Goal: Task Accomplishment & Management: Manage account settings

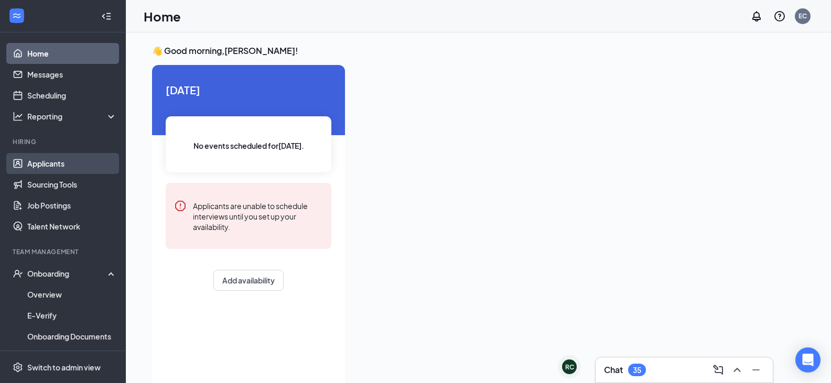
click at [47, 157] on link "Applicants" at bounding box center [72, 163] width 90 height 21
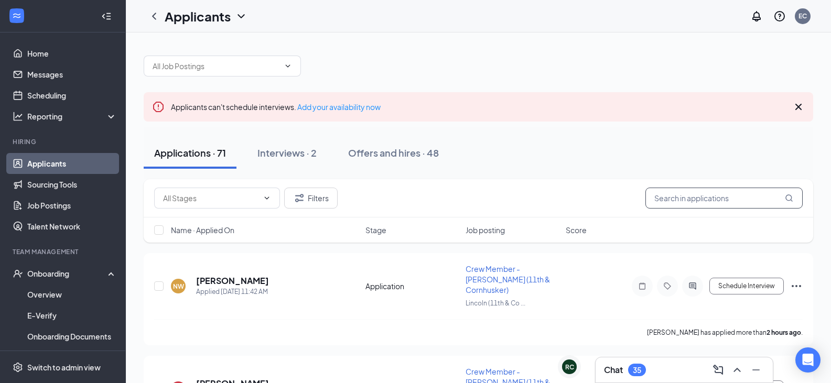
click at [685, 191] on input "text" at bounding box center [724, 198] width 157 height 21
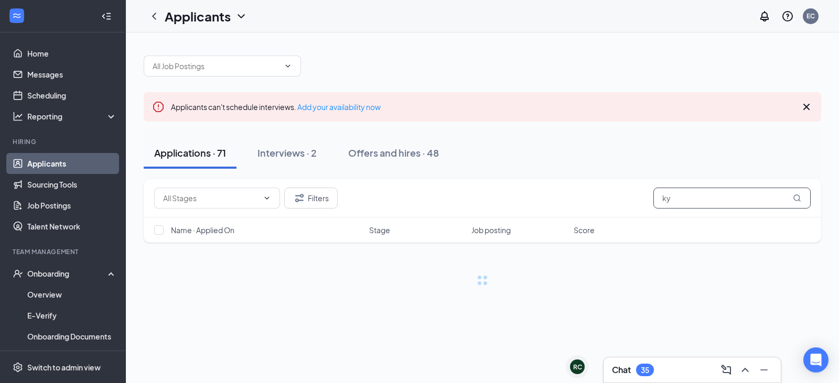
type input "ky"
click at [798, 10] on div "EC" at bounding box center [787, 16] width 67 height 21
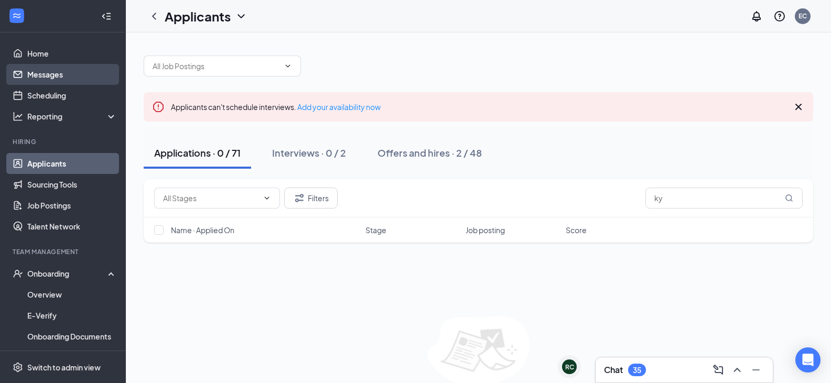
click at [40, 69] on link "Messages" at bounding box center [72, 74] width 90 height 21
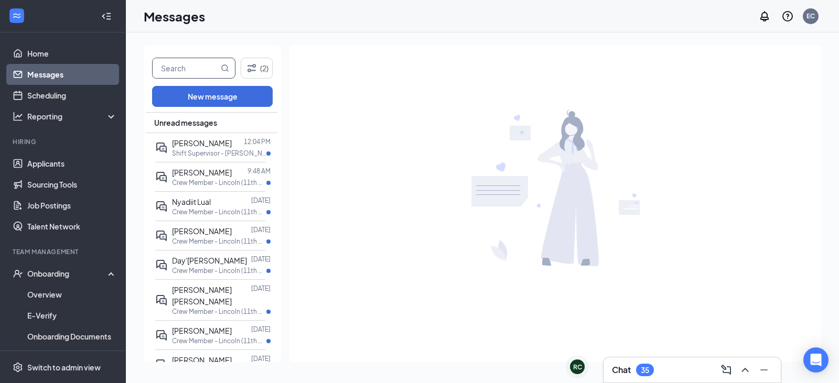
click at [201, 68] on input "text" at bounding box center [186, 68] width 66 height 20
type input "[PERSON_NAME]"
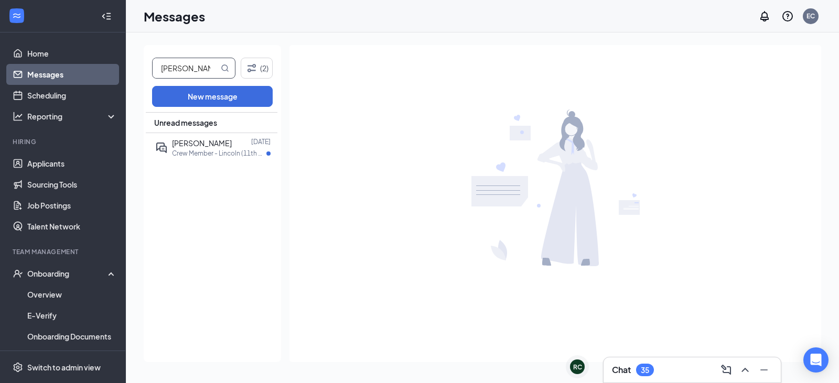
drag, startPoint x: 194, startPoint y: 61, endPoint x: 156, endPoint y: 71, distance: 39.1
click at [156, 71] on input "[PERSON_NAME]" at bounding box center [186, 68] width 66 height 20
type input "ky"
drag, startPoint x: 180, startPoint y: 63, endPoint x: 144, endPoint y: 72, distance: 37.3
click at [144, 72] on div "ky (2) New message Unread messages Skyler LaQuey Oct 29, 2024 Crew Member - Lin…" at bounding box center [212, 203] width 137 height 317
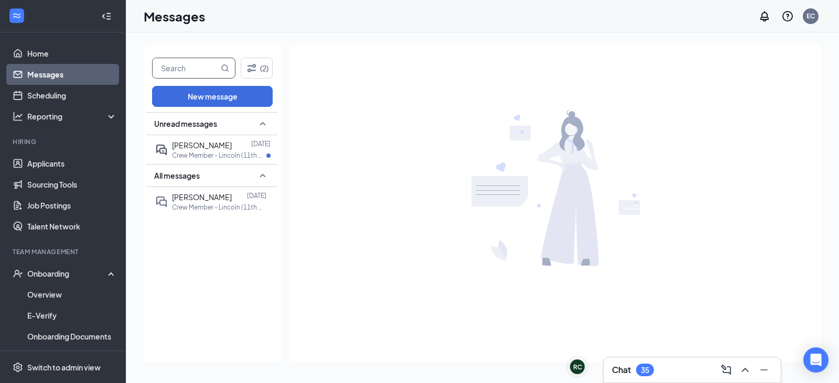
click at [64, 76] on link "Messages" at bounding box center [72, 74] width 90 height 21
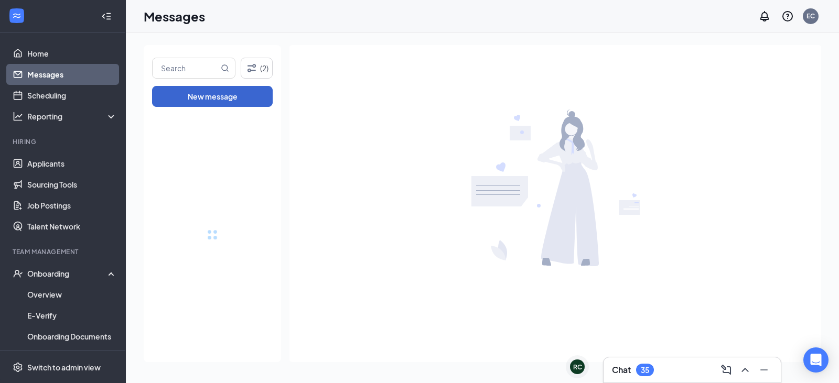
click at [817, 15] on div "EC" at bounding box center [811, 16] width 16 height 16
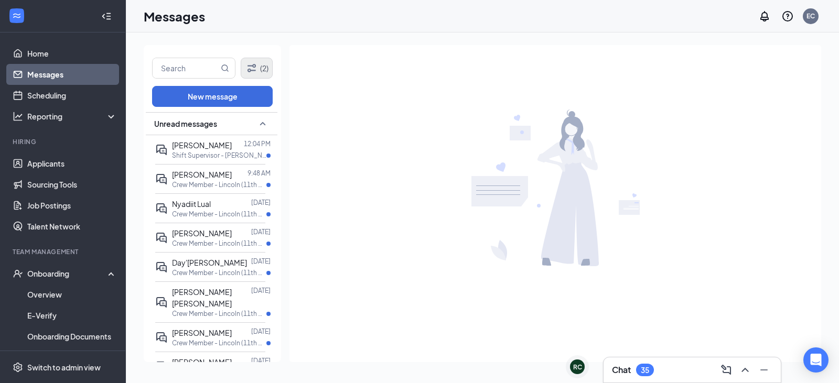
click at [266, 57] on div "(2) New message Unread messages Savannah Brown 12:04 PM Shift Supervisor - Linc…" at bounding box center [212, 203] width 137 height 317
click at [263, 62] on button "(2)" at bounding box center [257, 68] width 32 height 21
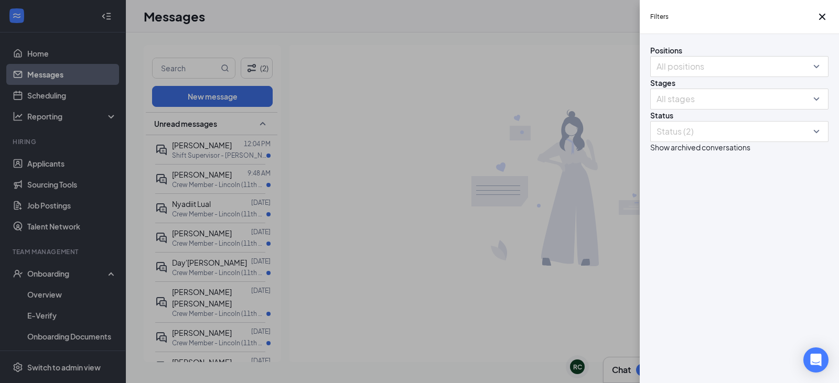
click at [262, 69] on div "Filters Positions All positions Stages All stages Status Status (2) Show archiv…" at bounding box center [419, 191] width 839 height 383
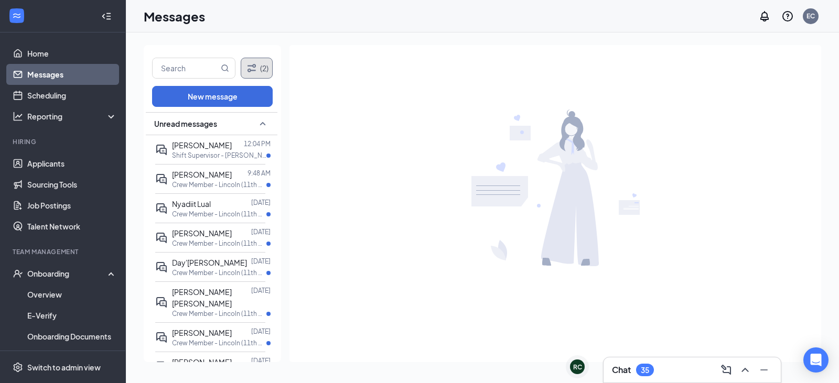
click at [259, 70] on button "(2)" at bounding box center [257, 68] width 32 height 21
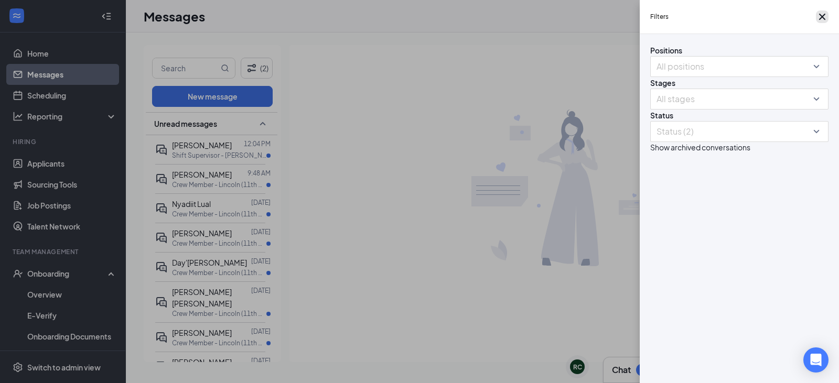
click at [816, 23] on button "button" at bounding box center [822, 16] width 13 height 13
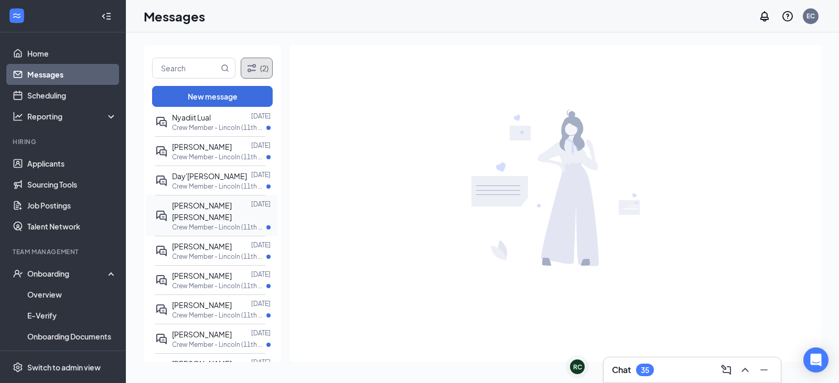
scroll to position [105, 0]
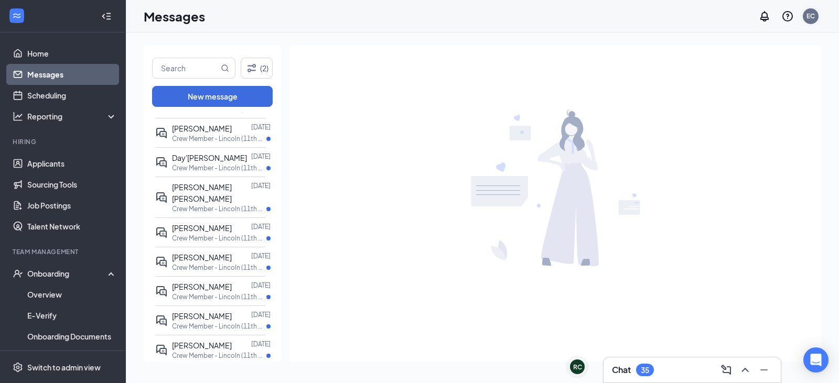
click at [817, 17] on div "EC" at bounding box center [811, 16] width 16 height 16
click at [740, 170] on div at bounding box center [555, 188] width 532 height 286
click at [823, 24] on div "Messages EC" at bounding box center [482, 16] width 713 height 33
click at [818, 16] on div "EC" at bounding box center [811, 16] width 16 height 16
click at [739, 165] on div "Log out" at bounding box center [758, 160] width 113 height 10
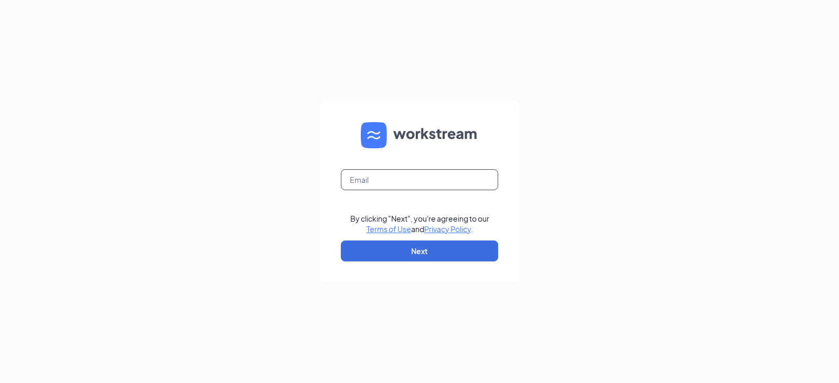
click at [412, 177] on input "text" at bounding box center [419, 179] width 157 height 21
type input "meaghan.pecha@runza.com"
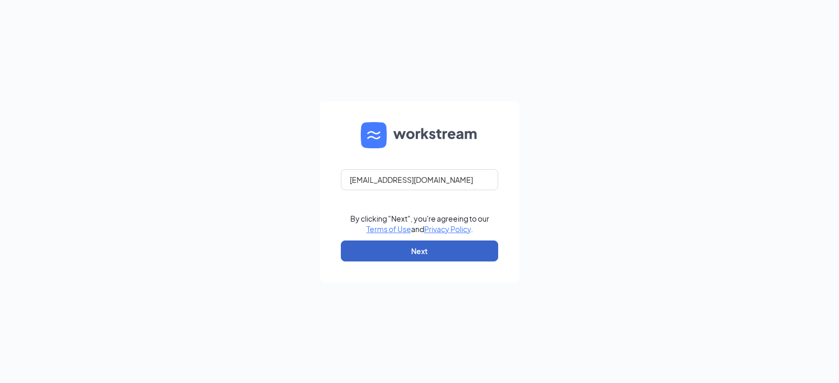
click at [408, 248] on button "Next" at bounding box center [419, 251] width 157 height 21
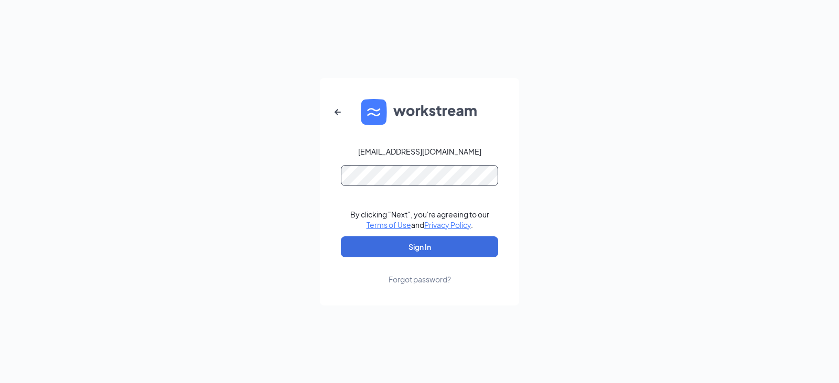
click at [341, 237] on button "Sign In" at bounding box center [419, 247] width 157 height 21
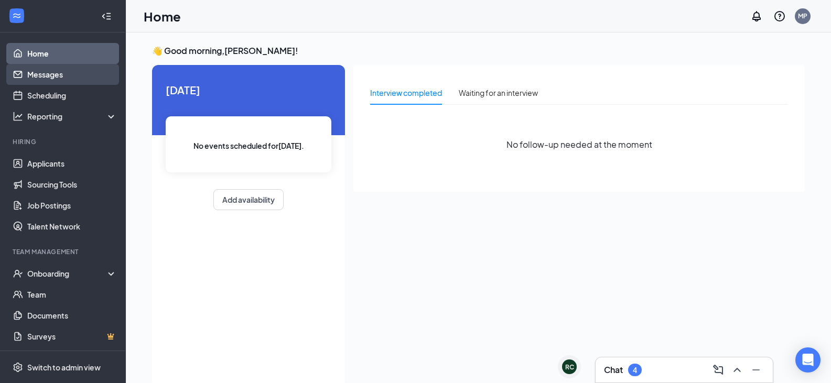
click at [47, 80] on link "Messages" at bounding box center [72, 74] width 90 height 21
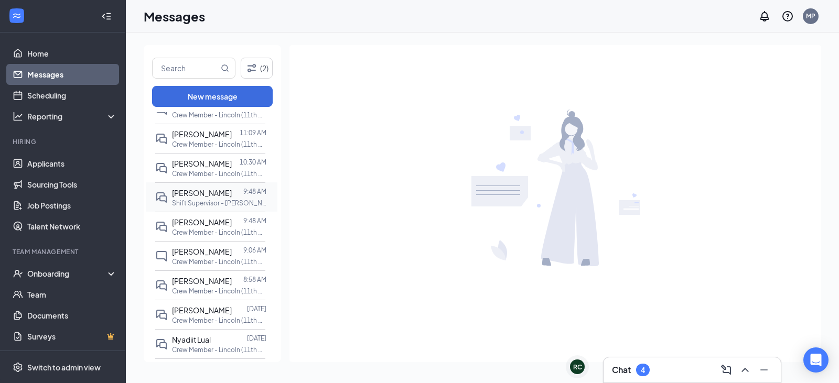
scroll to position [262, 0]
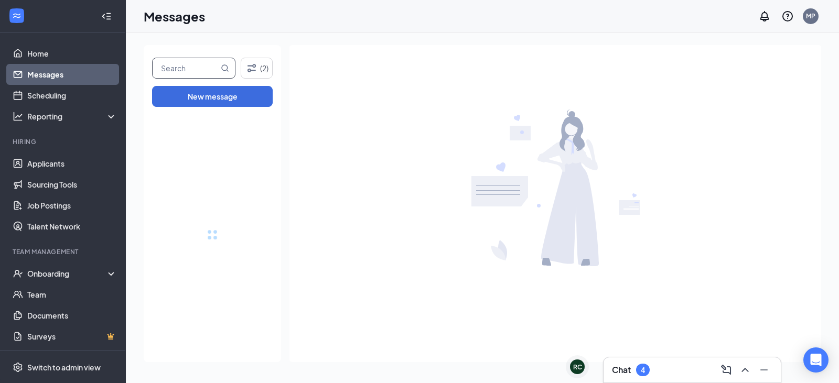
click at [194, 78] on span at bounding box center [193, 68] width 83 height 21
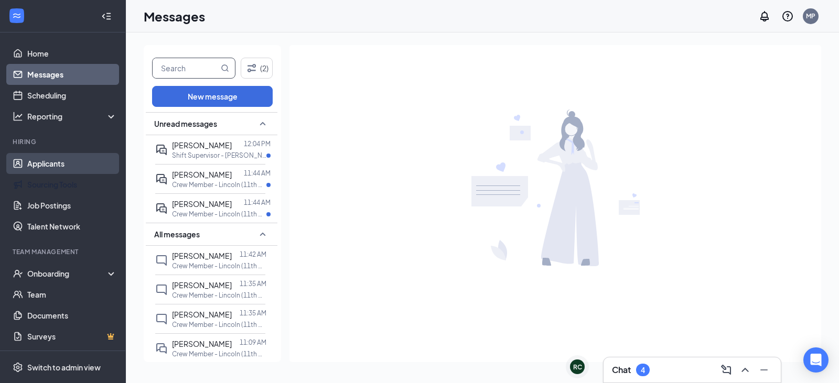
click at [65, 181] on link "Sourcing Tools" at bounding box center [72, 184] width 90 height 21
click at [59, 163] on link "Applicants" at bounding box center [72, 163] width 90 height 21
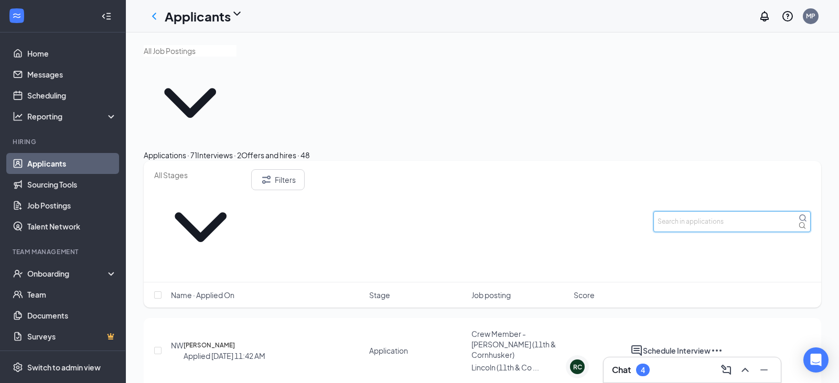
click at [707, 211] on input "text" at bounding box center [731, 221] width 157 height 21
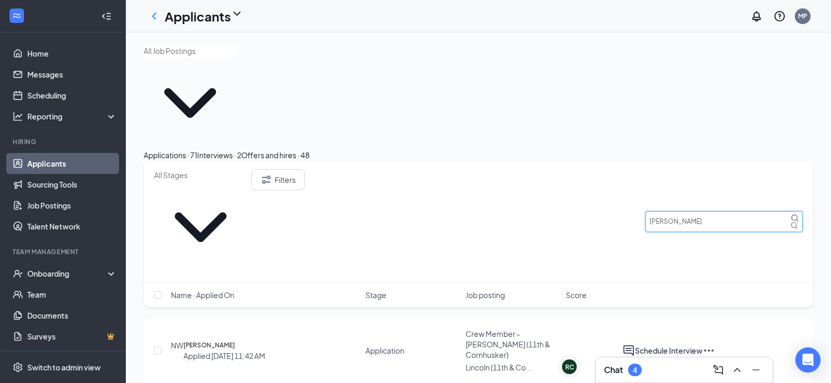
type input "[PERSON_NAME]"
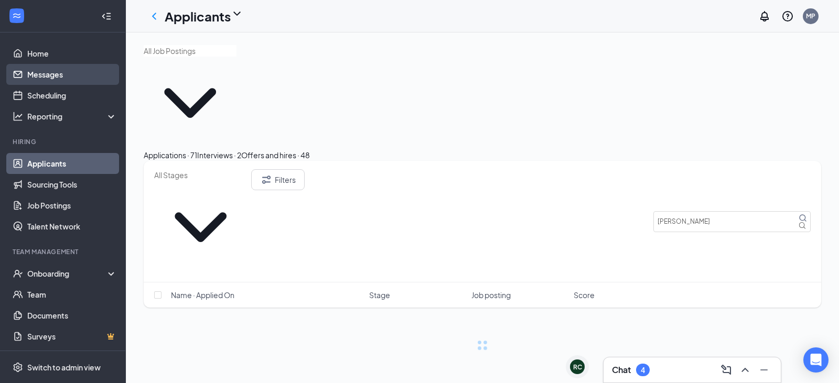
click at [37, 73] on link "Messages" at bounding box center [72, 74] width 90 height 21
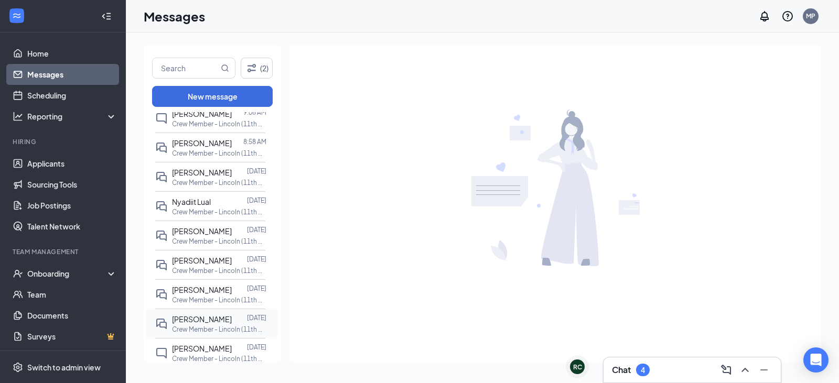
scroll to position [357, 0]
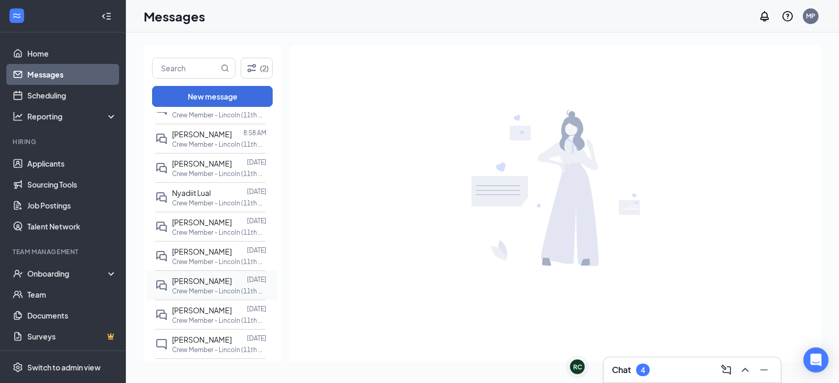
click at [194, 291] on p "Crew Member - Lincoln (11th & Cornhusker) at [GEOGRAPHIC_DATA] (11th & Cornhusk…" at bounding box center [219, 291] width 94 height 9
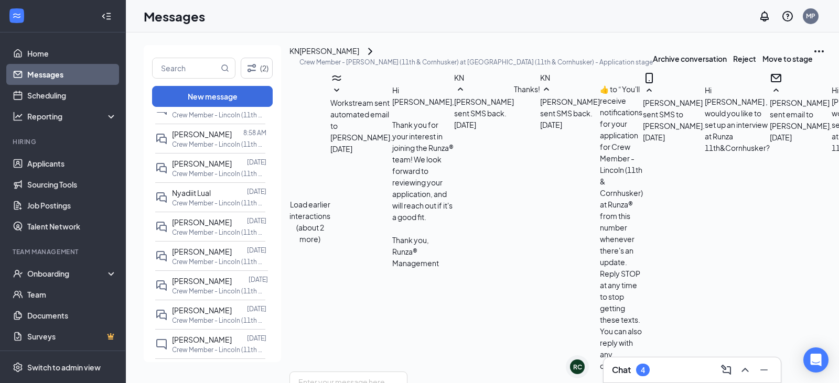
scroll to position [446, 0]
click at [355, 58] on div "[PERSON_NAME]" at bounding box center [329, 51] width 60 height 13
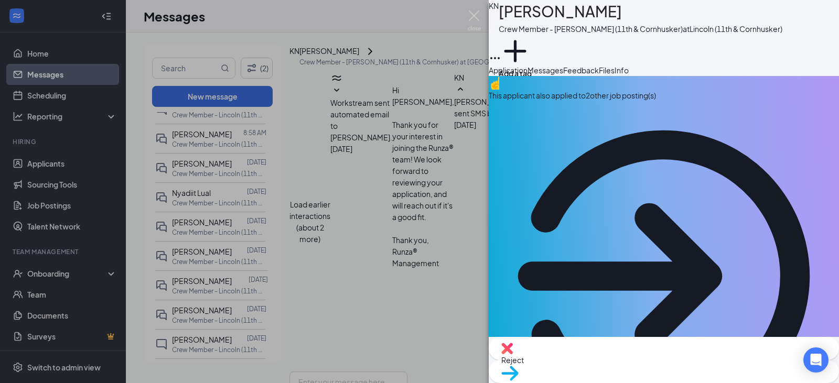
drag, startPoint x: 696, startPoint y: 242, endPoint x: 714, endPoint y: 306, distance: 66.3
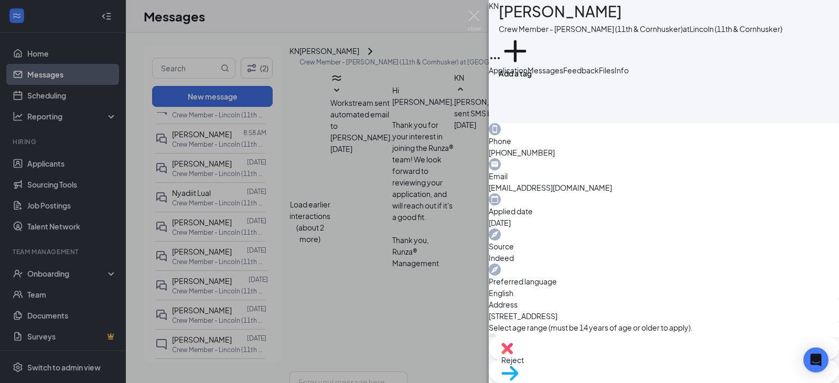
scroll to position [663, 0]
click at [207, 319] on div "KN [PERSON_NAME] Crew Member - Lincoln (11th & Cornhusker) at Lincoln (11th & C…" at bounding box center [419, 191] width 839 height 383
click at [373, 216] on div "KN [PERSON_NAME] Crew Member - Lincoln (11th & Cornhusker) at Lincoln (11th & C…" at bounding box center [419, 191] width 839 height 383
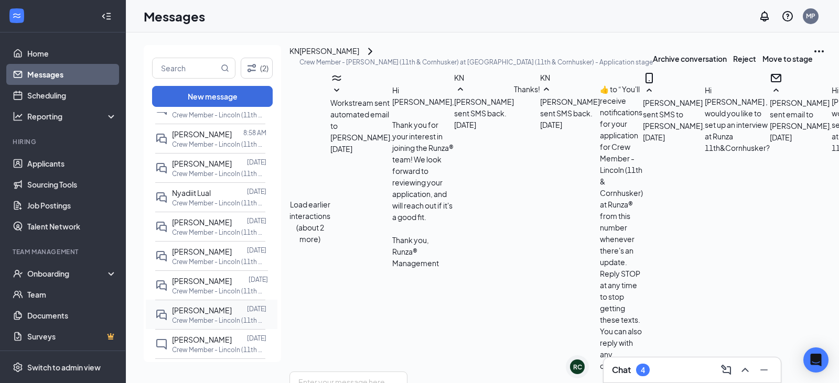
click at [195, 318] on p "Crew Member - Lincoln (11th & Cornhusker) at [GEOGRAPHIC_DATA] (11th & Cornhusk…" at bounding box center [219, 320] width 94 height 9
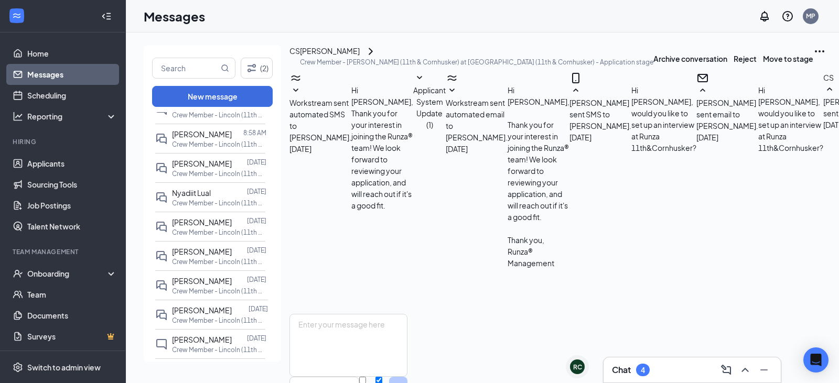
click at [350, 58] on div "[PERSON_NAME]" at bounding box center [330, 51] width 60 height 13
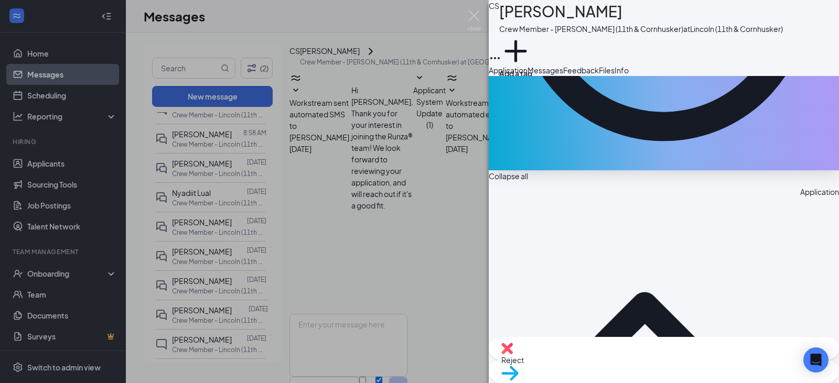
scroll to position [281, 0]
click at [370, 159] on div "CS [PERSON_NAME] Crew Member - Lincoln (11th & Cornhusker) at [GEOGRAPHIC_DATA]…" at bounding box center [419, 191] width 839 height 383
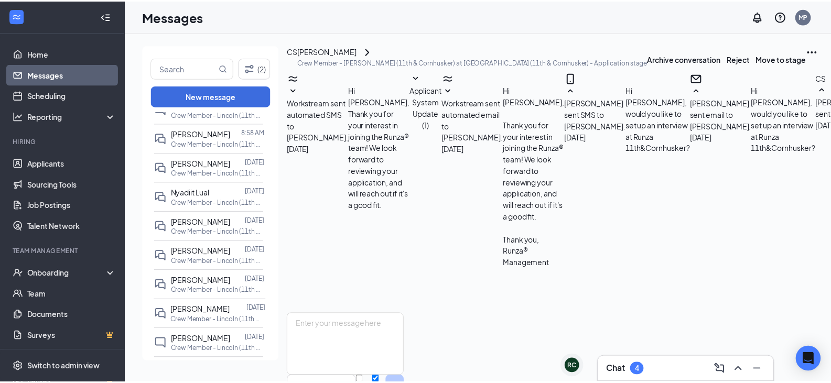
scroll to position [252, 0]
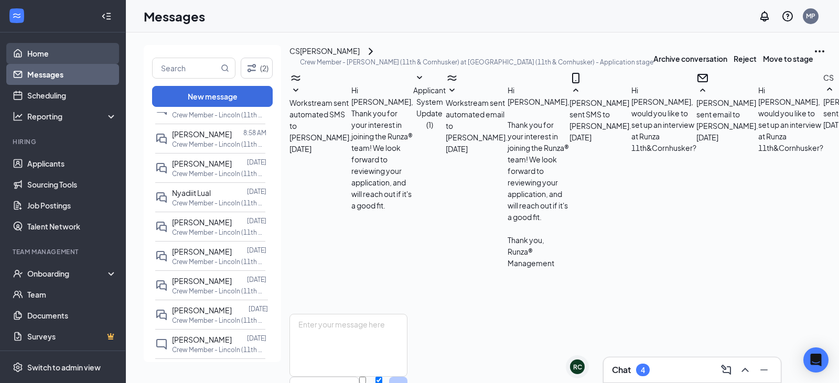
click at [55, 47] on link "Home" at bounding box center [72, 53] width 90 height 21
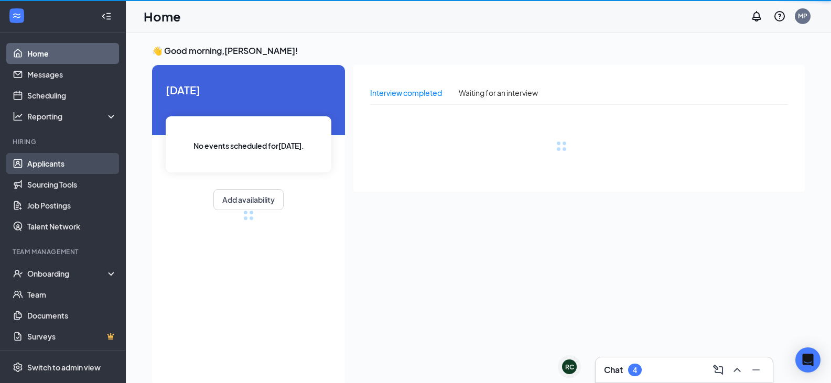
click at [52, 167] on link "Applicants" at bounding box center [72, 163] width 90 height 21
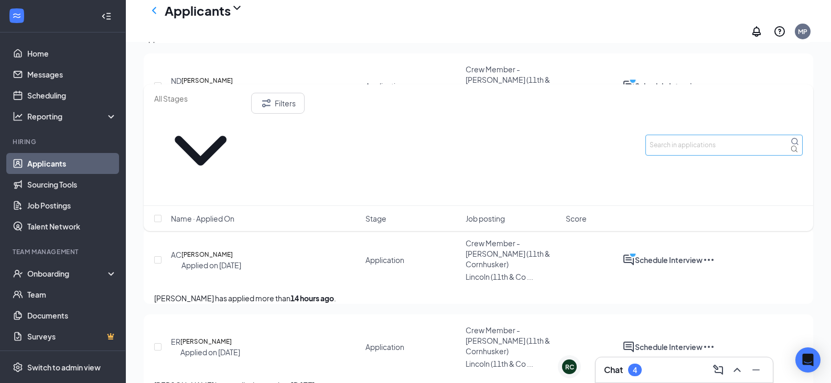
scroll to position [210, 0]
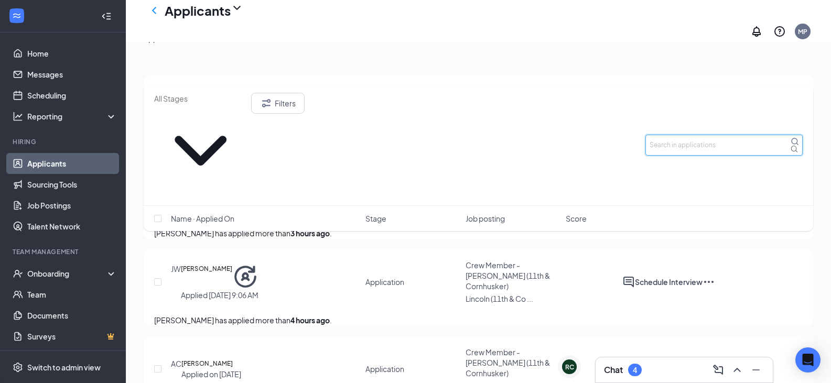
click at [685, 135] on input "text" at bounding box center [724, 145] width 157 height 21
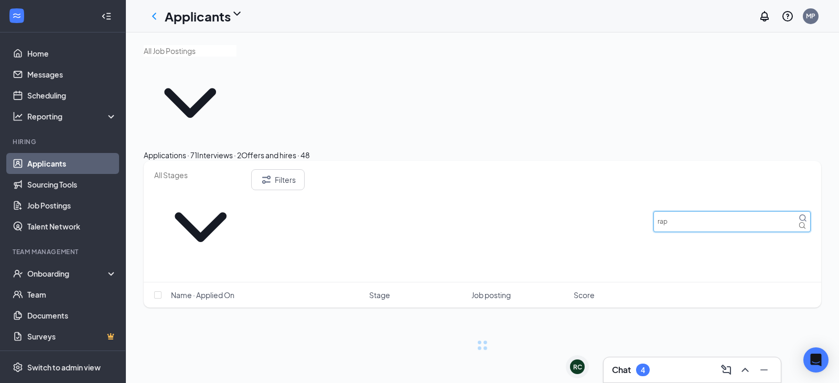
type input "rap"
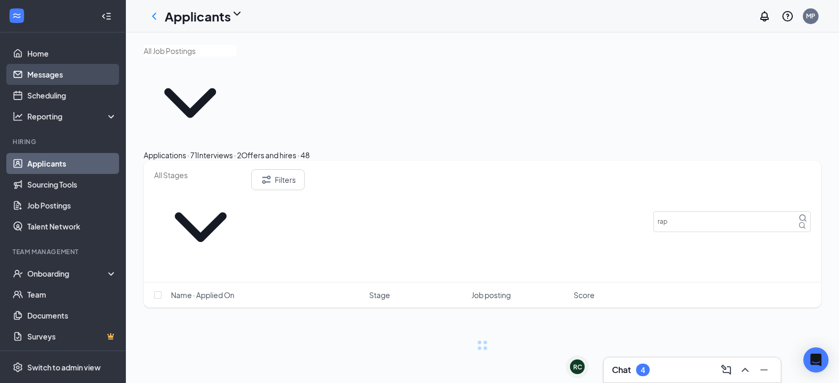
click at [59, 79] on link "Messages" at bounding box center [72, 74] width 90 height 21
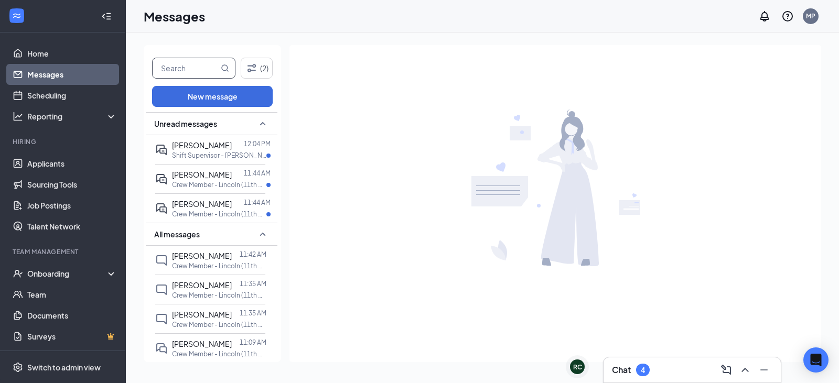
click at [192, 74] on input "text" at bounding box center [186, 68] width 66 height 20
type input "rap"
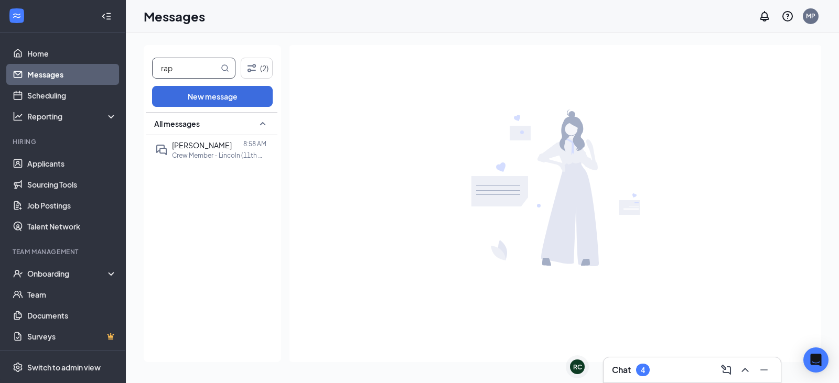
click at [205, 147] on span "[PERSON_NAME]" at bounding box center [202, 145] width 60 height 9
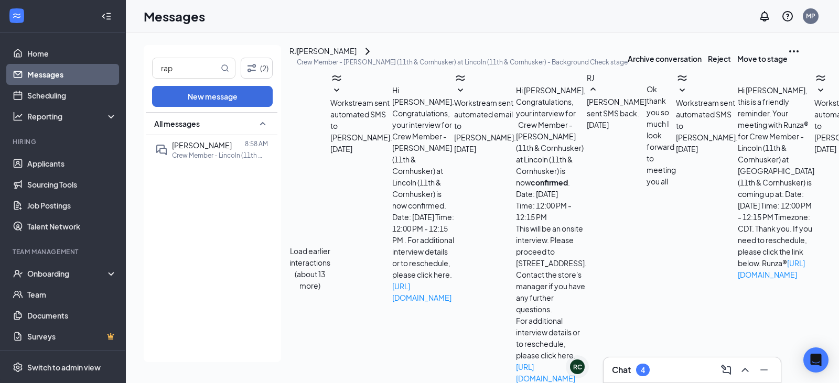
scroll to position [290, 0]
click at [338, 58] on div "[PERSON_NAME]" at bounding box center [327, 51] width 60 height 13
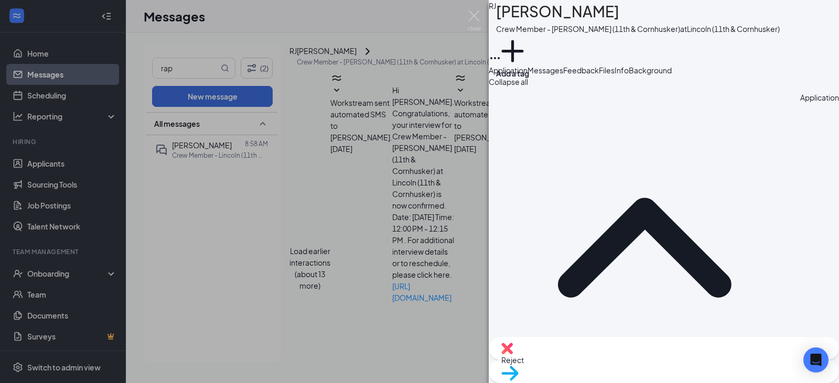
click at [672, 75] on span "Background" at bounding box center [650, 70] width 43 height 9
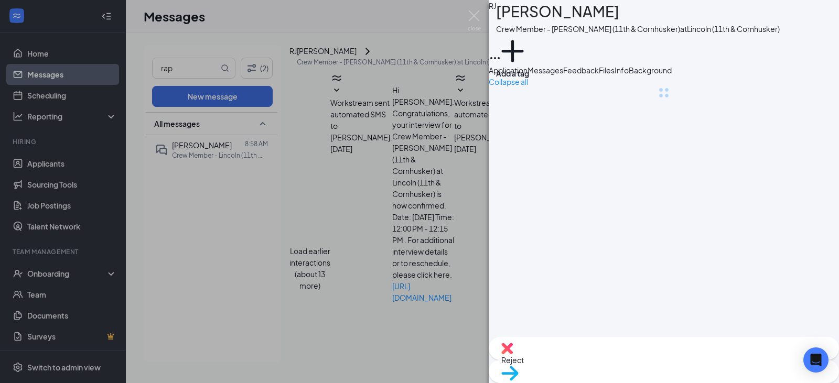
scroll to position [0, 43]
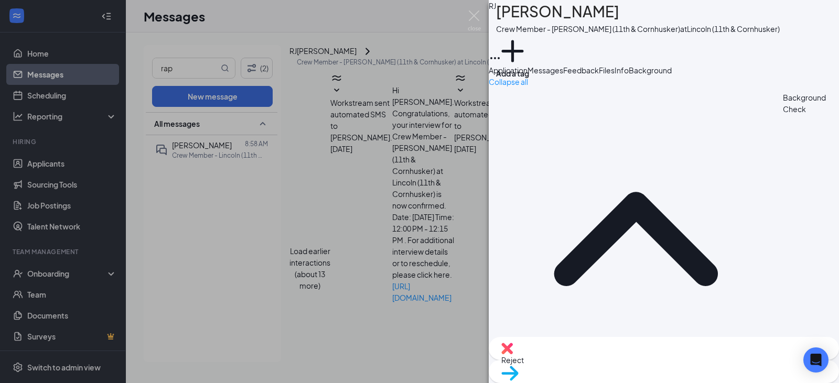
click at [379, 230] on div "[PERSON_NAME] Crew Member - [PERSON_NAME] (11th & Cornhusker) at [GEOGRAPHIC_DA…" at bounding box center [419, 191] width 839 height 383
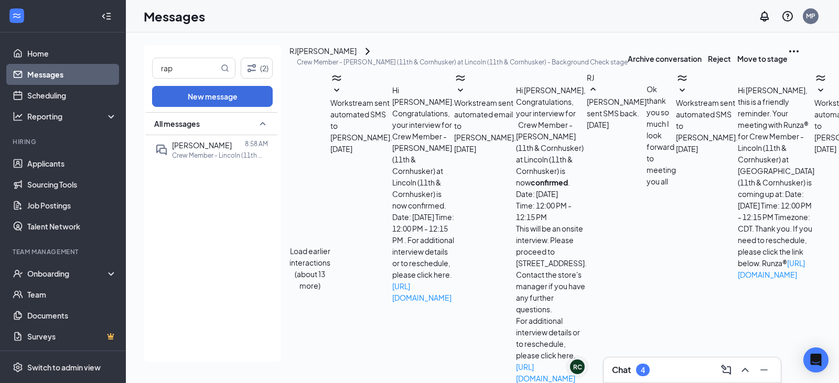
click at [299, 199] on div "Load earlier interactions (about 13 more) Workstream sent automated SMS to [PER…" at bounding box center [841, 268] width 1105 height 393
click at [298, 199] on div "Load earlier interactions (about 13 more) Workstream sent automated SMS to [PER…" at bounding box center [841, 268] width 1105 height 393
drag, startPoint x: 186, startPoint y: 62, endPoint x: 83, endPoint y: 90, distance: 105.8
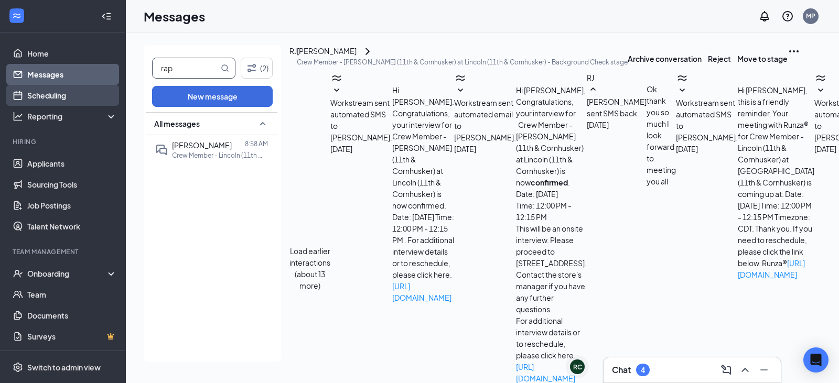
click at [83, 89] on div "Home Messages Scheduling Reporting Hiring Applicants Sourcing Tools Job Posting…" at bounding box center [419, 191] width 839 height 383
type input "caden"
click at [220, 146] on span "[PERSON_NAME]" at bounding box center [202, 145] width 60 height 9
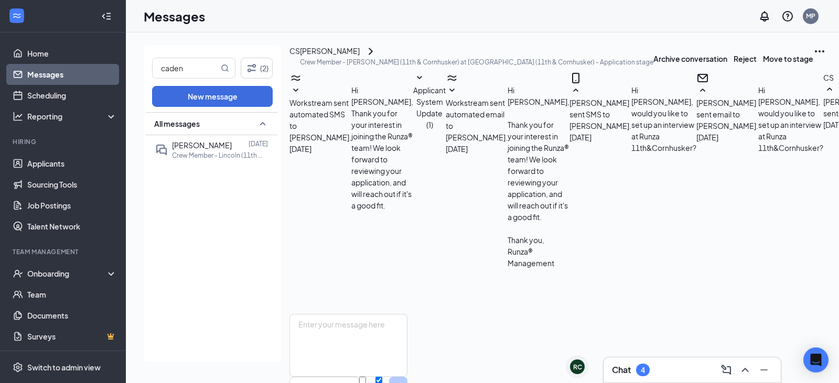
scroll to position [357, 0]
click at [356, 58] on div "[PERSON_NAME]" at bounding box center [330, 51] width 60 height 13
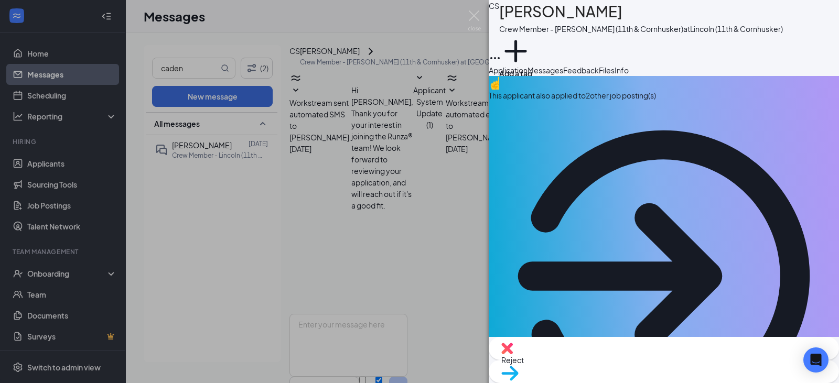
click at [686, 381] on span "Move to stage" at bounding box center [663, 387] width 325 height 12
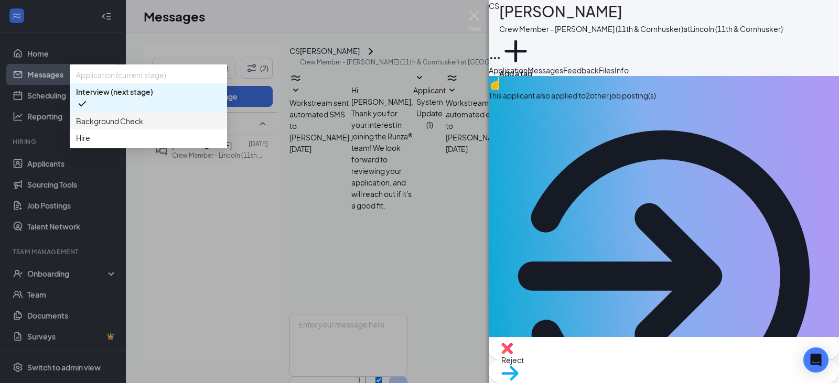
click at [143, 127] on span "Background Check" at bounding box center [109, 121] width 67 height 12
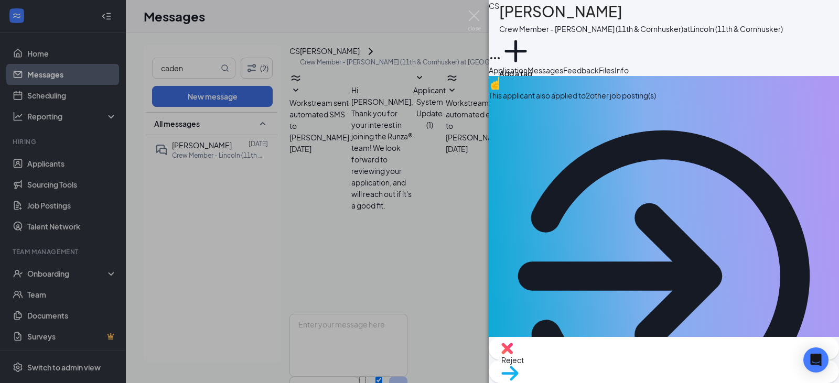
drag, startPoint x: 594, startPoint y: 85, endPoint x: 705, endPoint y: 81, distance: 111.3
click at [563, 75] on span "Messages" at bounding box center [546, 70] width 36 height 9
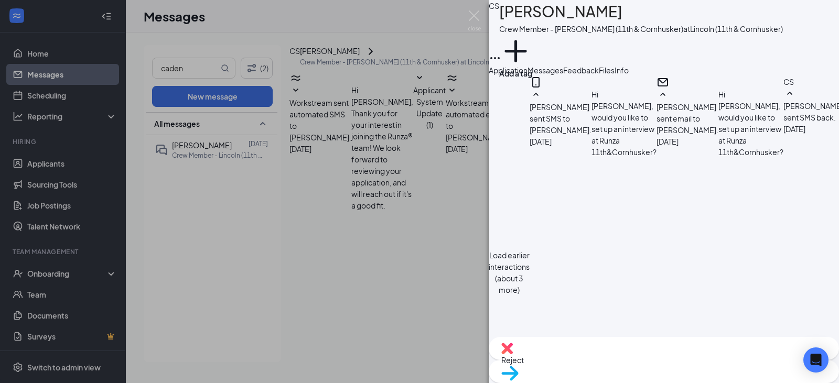
scroll to position [529, 0]
click at [255, 195] on div "CS [PERSON_NAME] Crew Member - [PERSON_NAME] (11th & Cornhusker) at [GEOGRAPHIC…" at bounding box center [419, 191] width 839 height 383
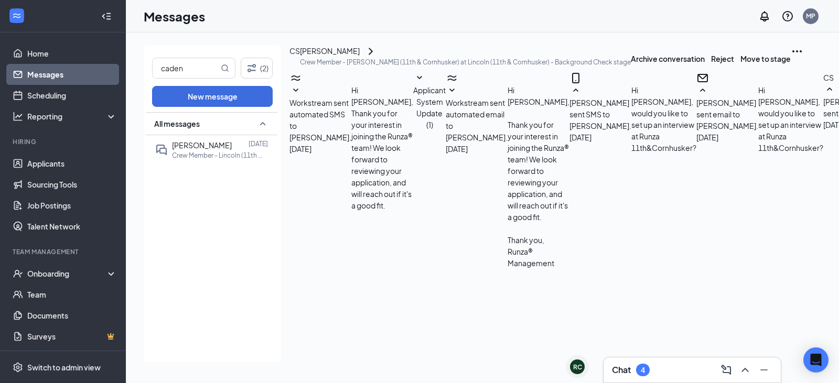
scroll to position [469, 0]
